Goal: Information Seeking & Learning: Learn about a topic

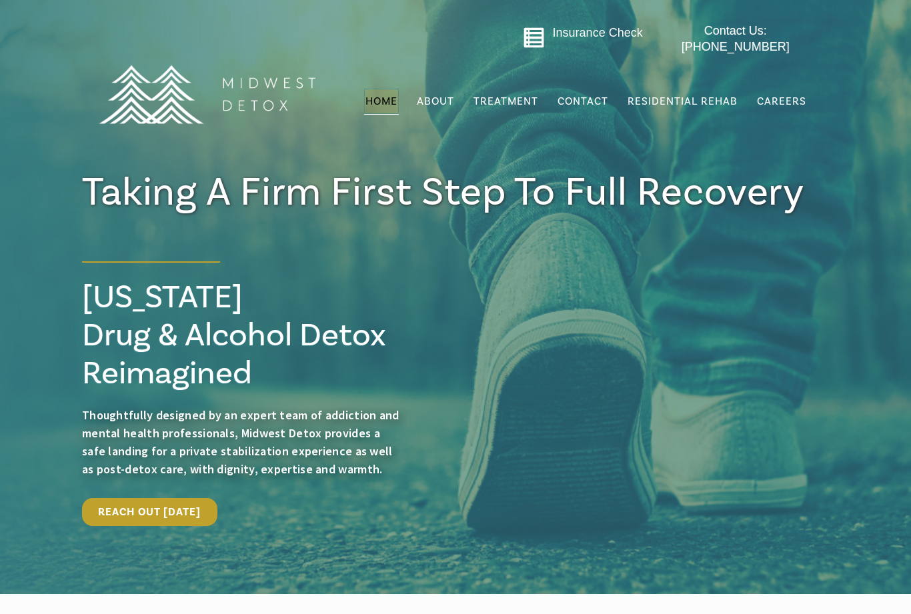
click at [680, 95] on span "Residential Rehab" at bounding box center [682, 101] width 110 height 13
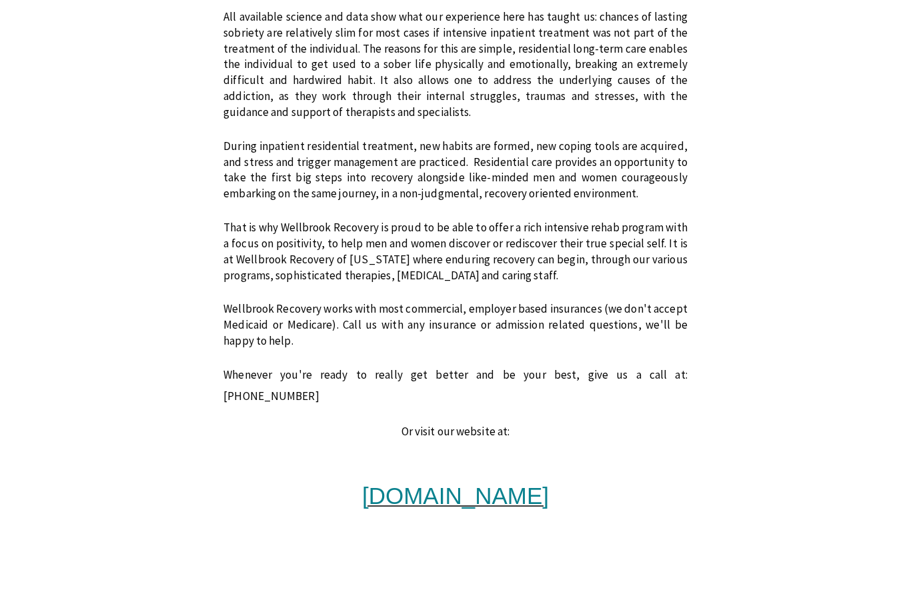
scroll to position [963, 0]
click at [478, 483] on span "[DOMAIN_NAME]" at bounding box center [455, 496] width 187 height 26
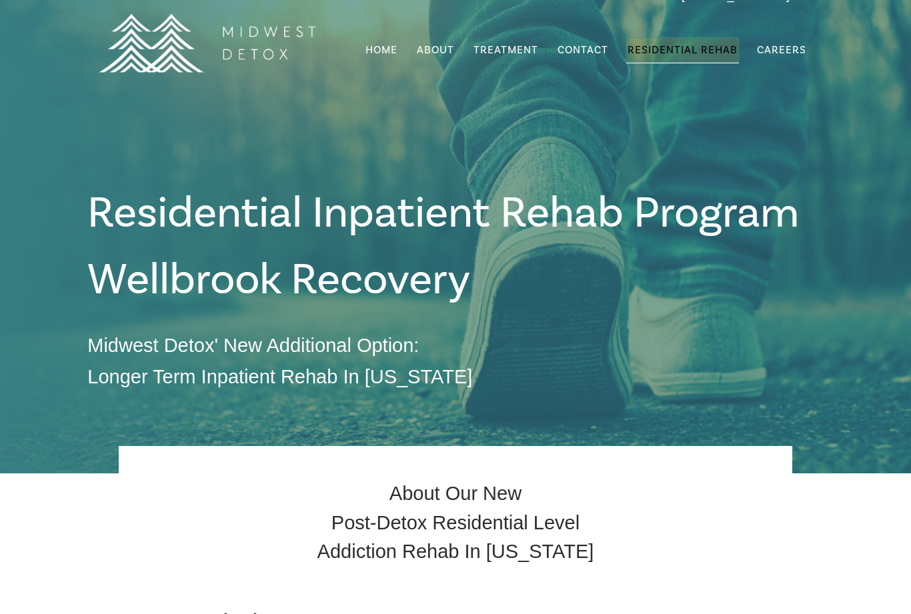
scroll to position [0, 0]
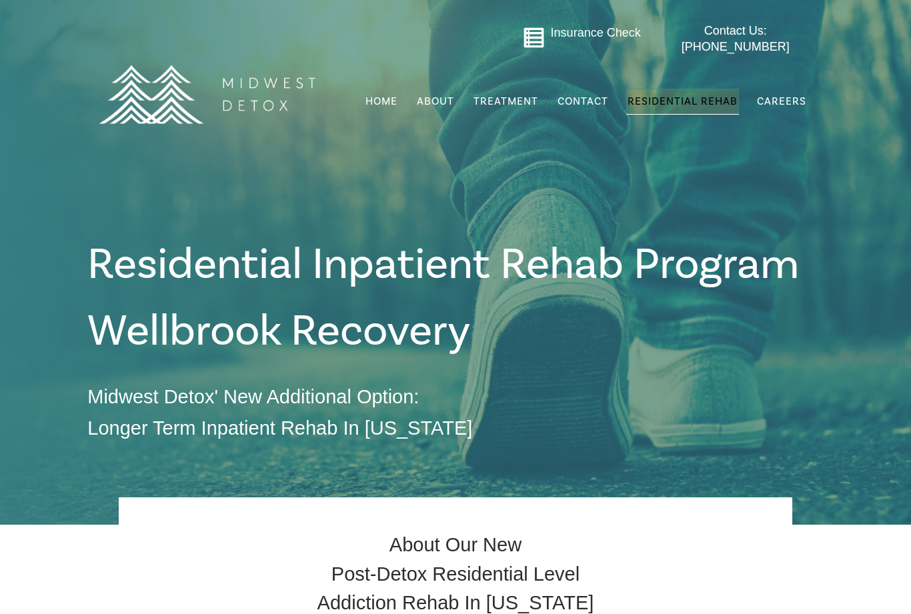
click at [537, 44] on icon "Go to midwestdetox.com/message-form-page/" at bounding box center [534, 38] width 22 height 22
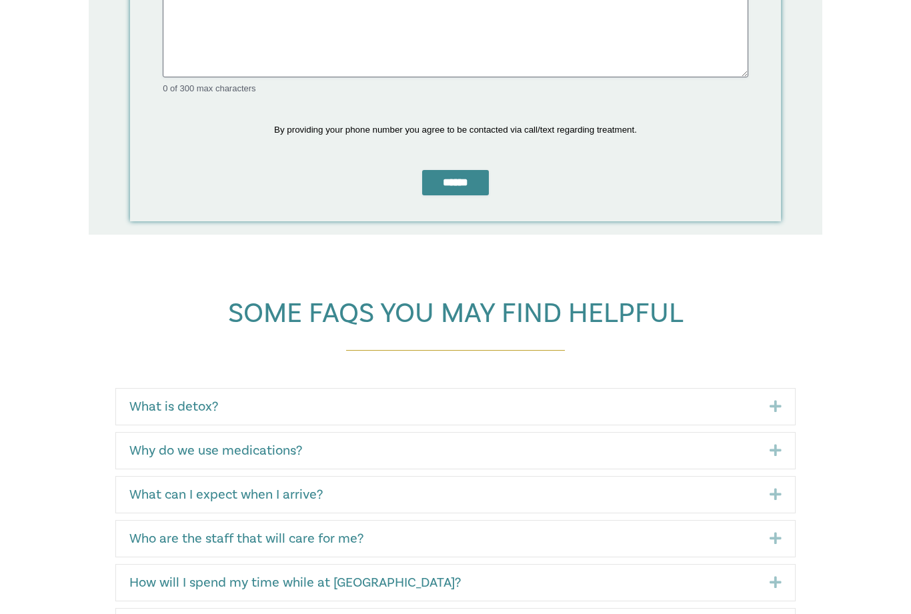
scroll to position [681, 0]
click at [779, 488] on icon "Expand" at bounding box center [770, 496] width 22 height 16
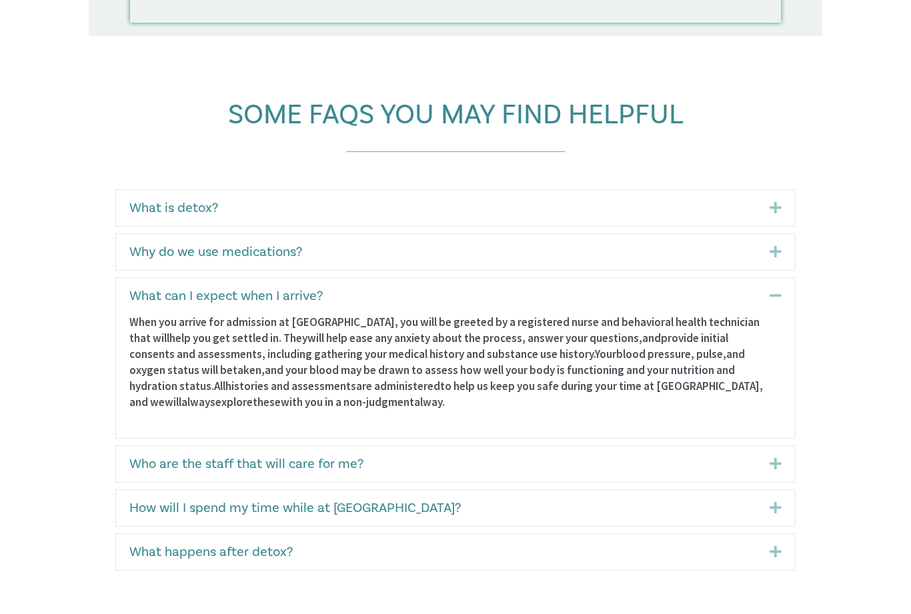
scroll to position [881, 0]
click at [774, 465] on icon "Expand" at bounding box center [770, 464] width 22 height 16
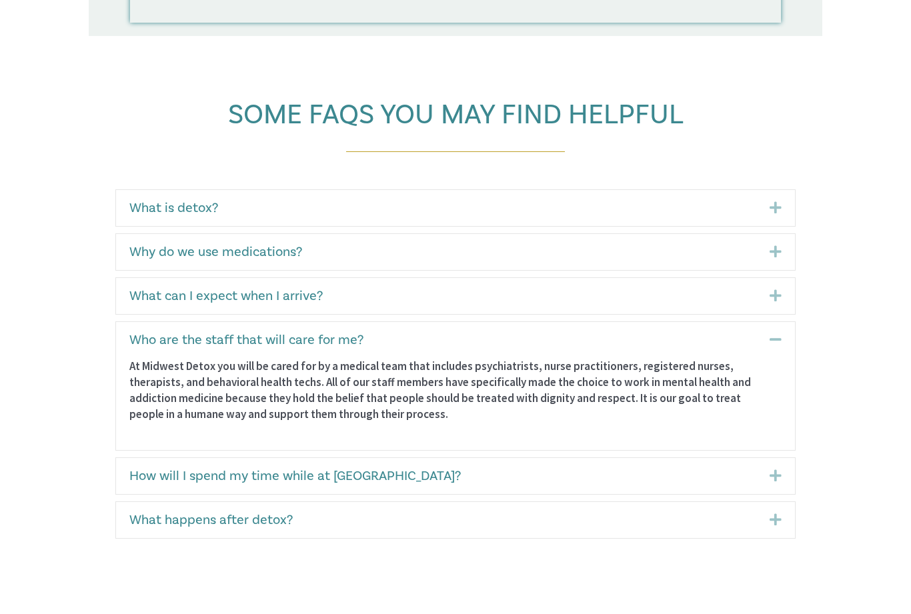
click at [780, 464] on div "How will I spend my time while at Midwest Detox? Expand" at bounding box center [455, 476] width 679 height 36
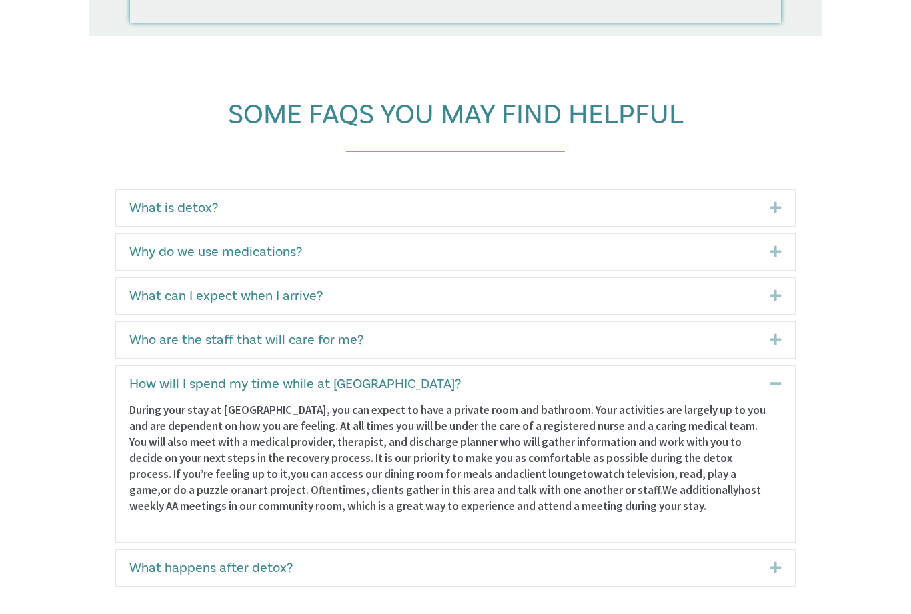
click at [241, 483] on span "or do a puzzle or" at bounding box center [201, 490] width 81 height 15
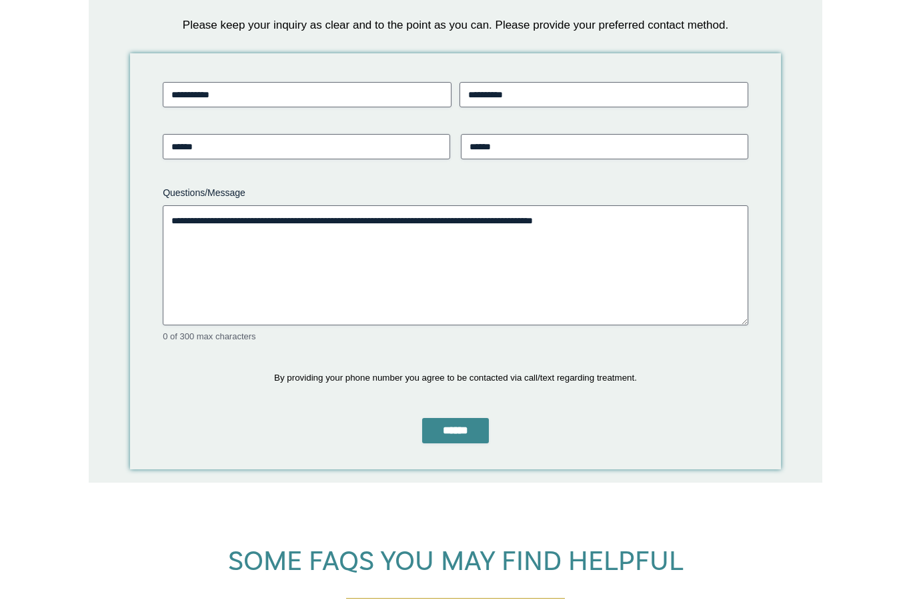
scroll to position [434, 0]
